Goal: Task Accomplishment & Management: Complete application form

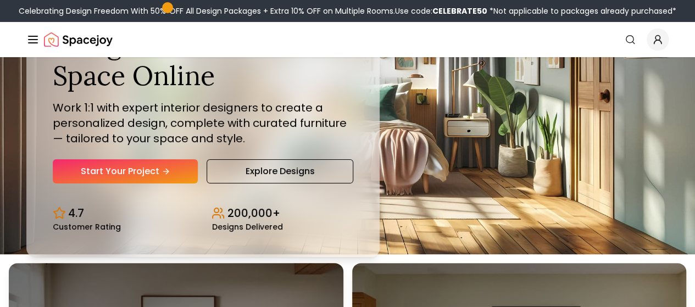
scroll to position [110, 0]
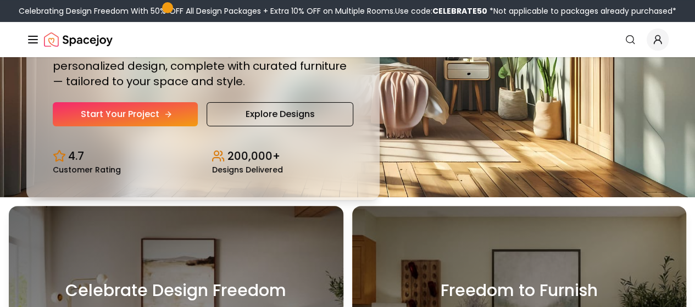
click at [110, 126] on link "Start Your Project" at bounding box center [125, 114] width 145 height 24
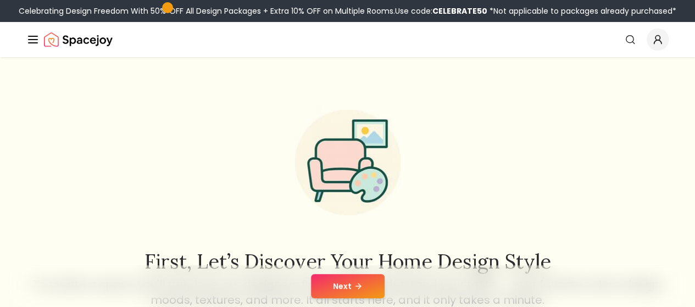
click at [347, 286] on button "Next" at bounding box center [348, 286] width 74 height 24
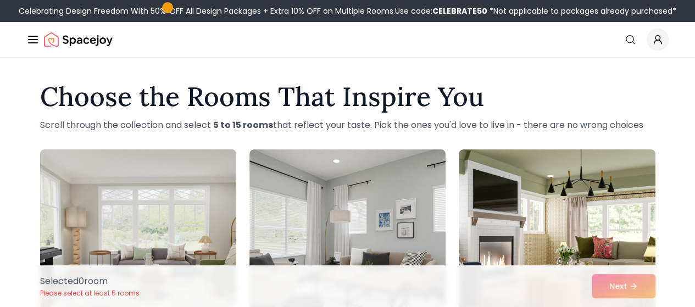
scroll to position [110, 0]
